Goal: Task Accomplishment & Management: Manage account settings

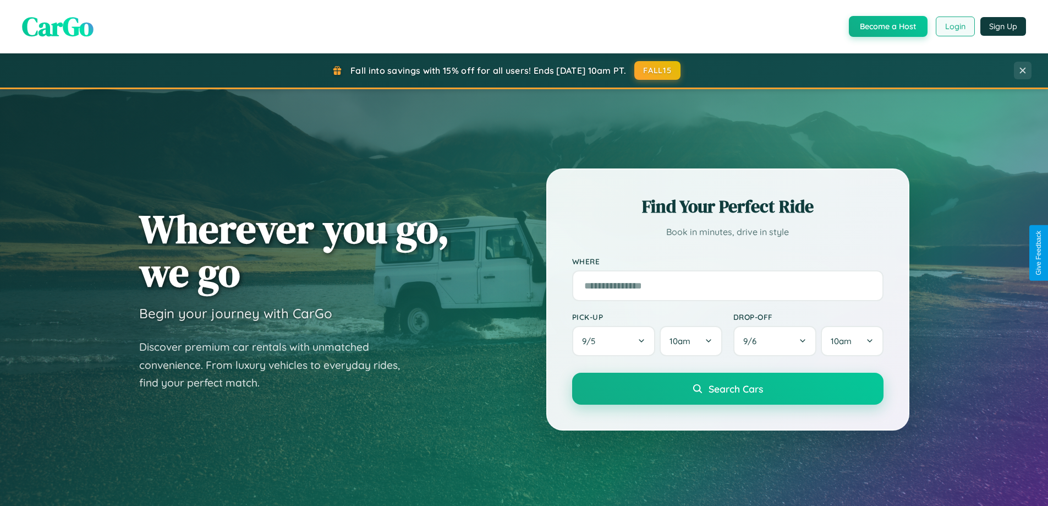
click at [955, 26] on button "Login" at bounding box center [955, 27] width 39 height 20
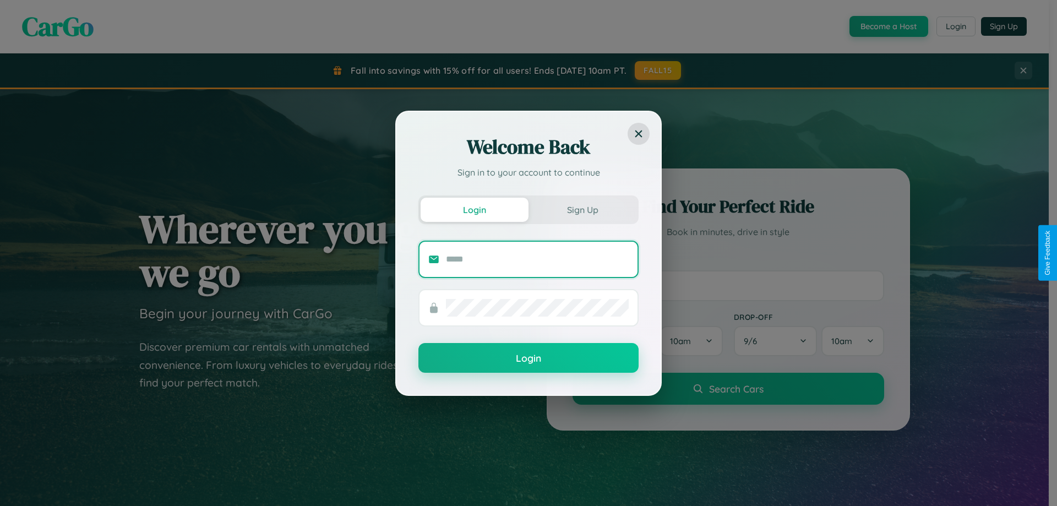
click at [537, 259] on input "text" at bounding box center [537, 259] width 183 height 18
type input "**********"
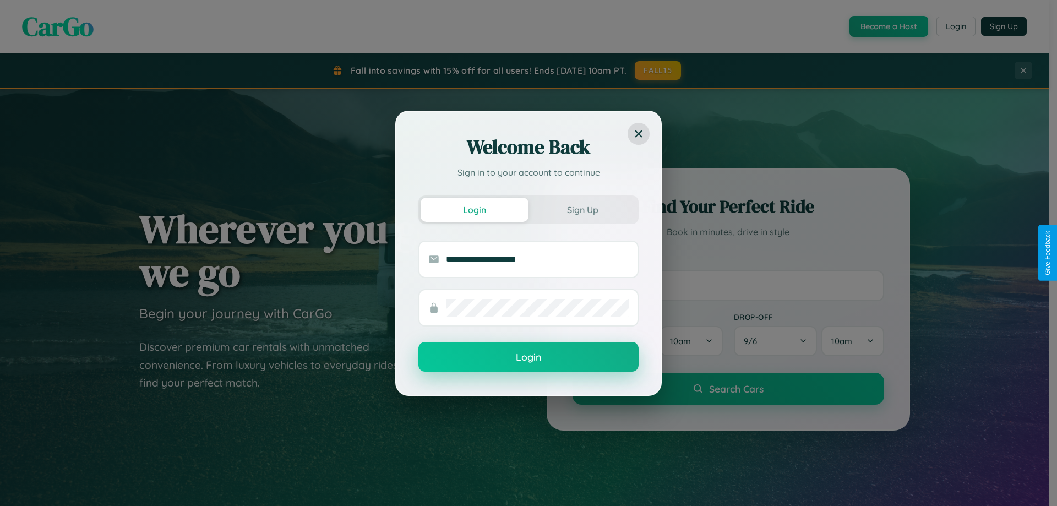
click at [528, 357] on button "Login" at bounding box center [528, 357] width 220 height 30
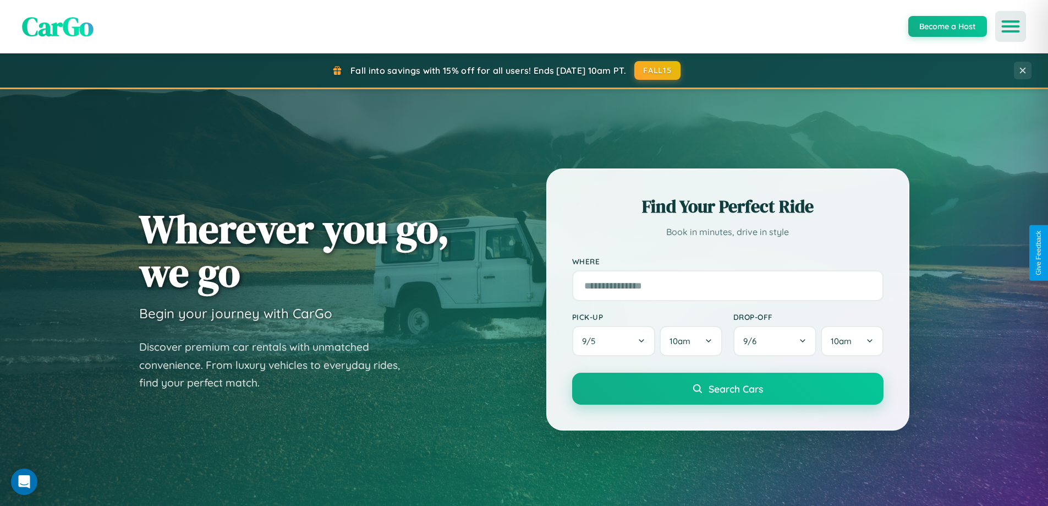
click at [1011, 26] on icon "Open menu" at bounding box center [1011, 26] width 16 height 10
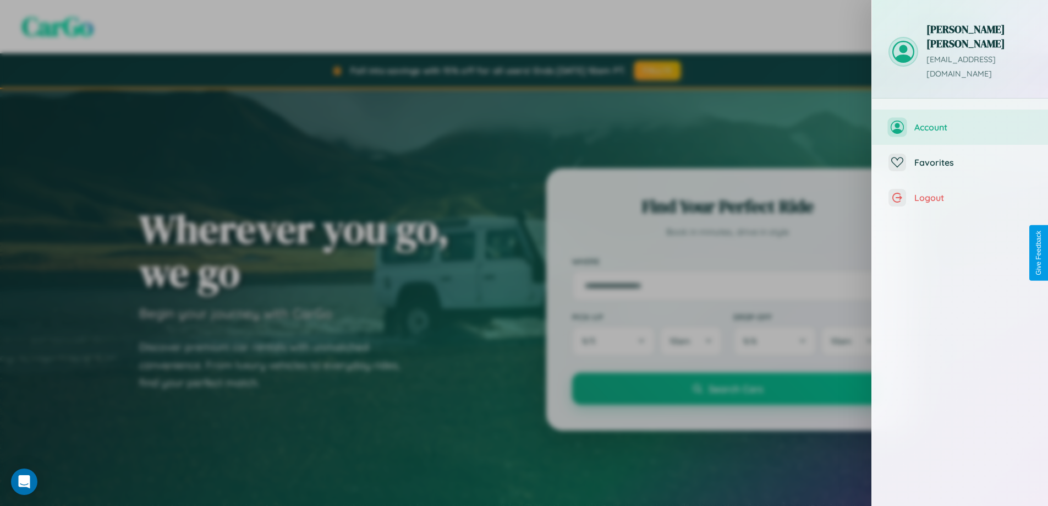
click at [960, 122] on span "Account" at bounding box center [973, 127] width 117 height 11
